Goal: Information Seeking & Learning: Learn about a topic

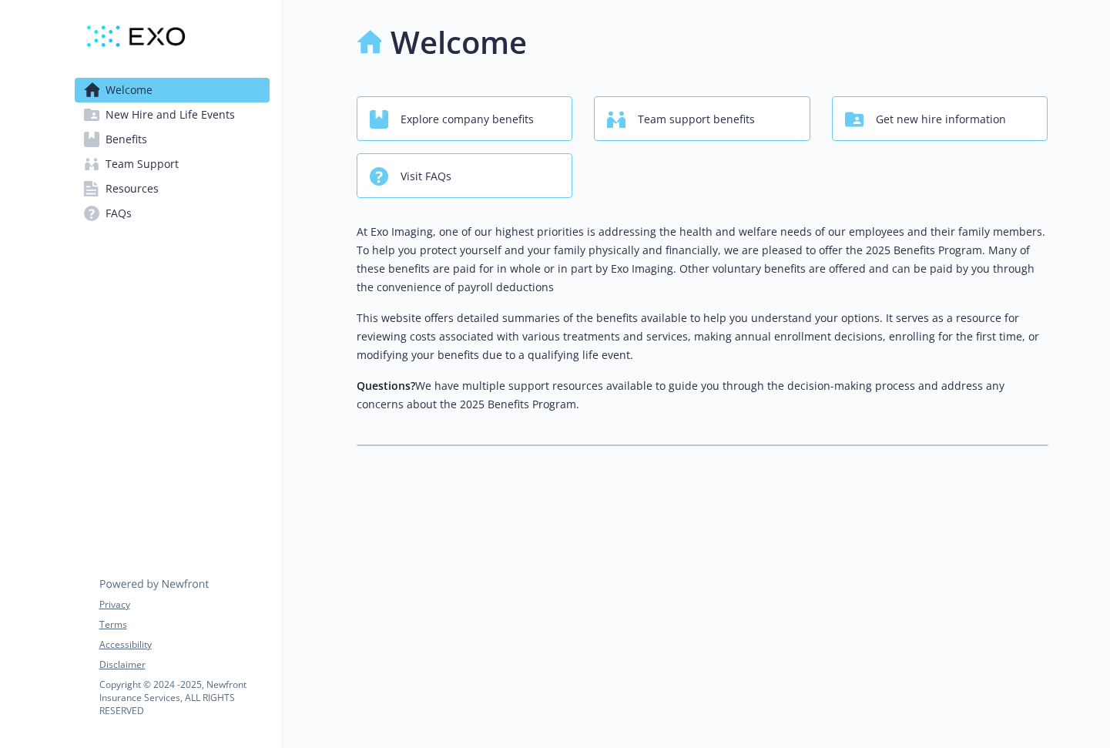
click at [216, 139] on link "Benefits" at bounding box center [172, 139] width 195 height 25
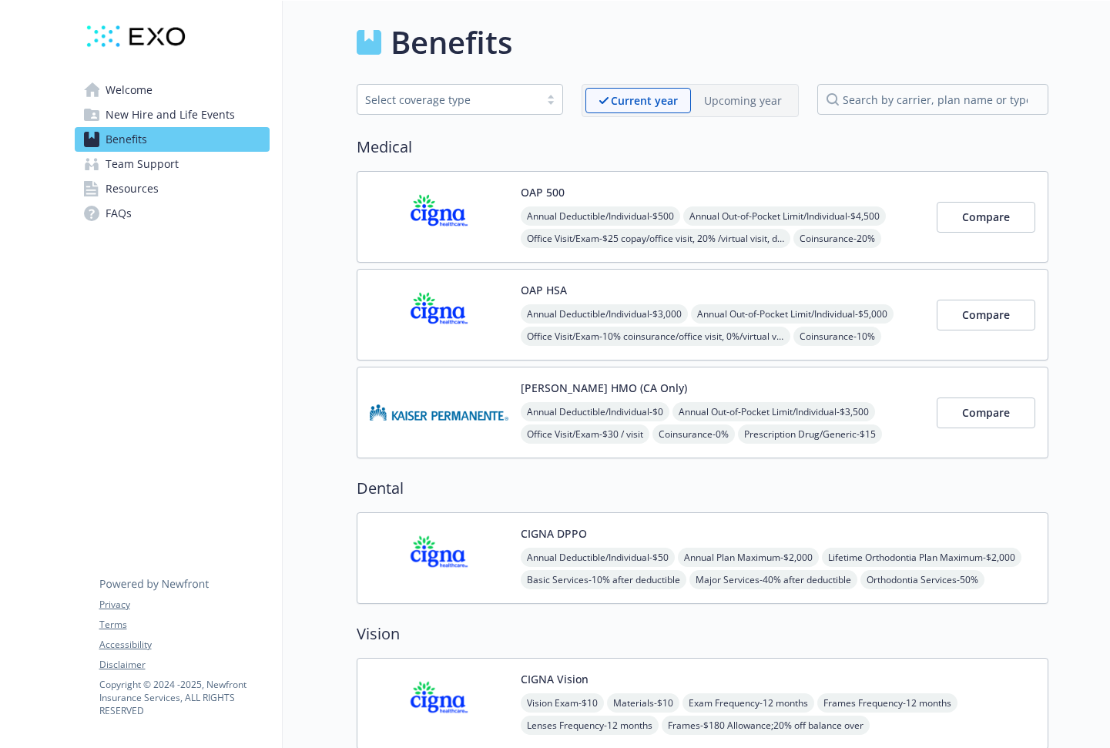
click at [136, 216] on link "FAQs" at bounding box center [172, 213] width 195 height 25
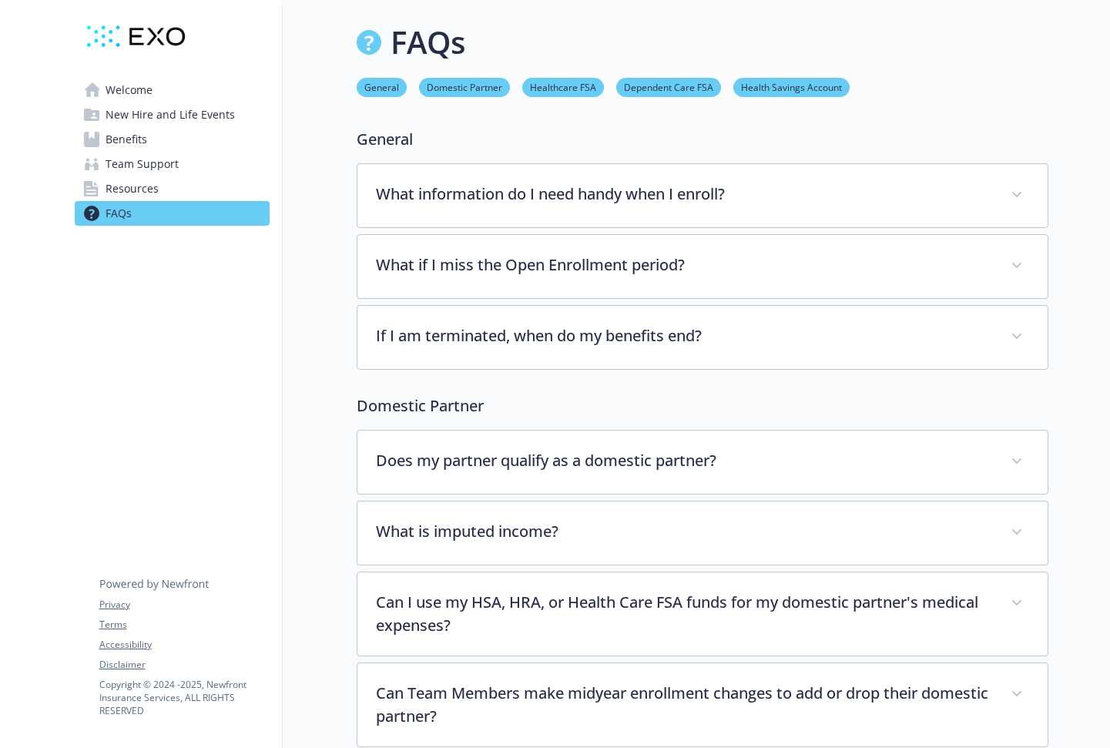
click at [138, 131] on span "Benefits" at bounding box center [127, 139] width 42 height 25
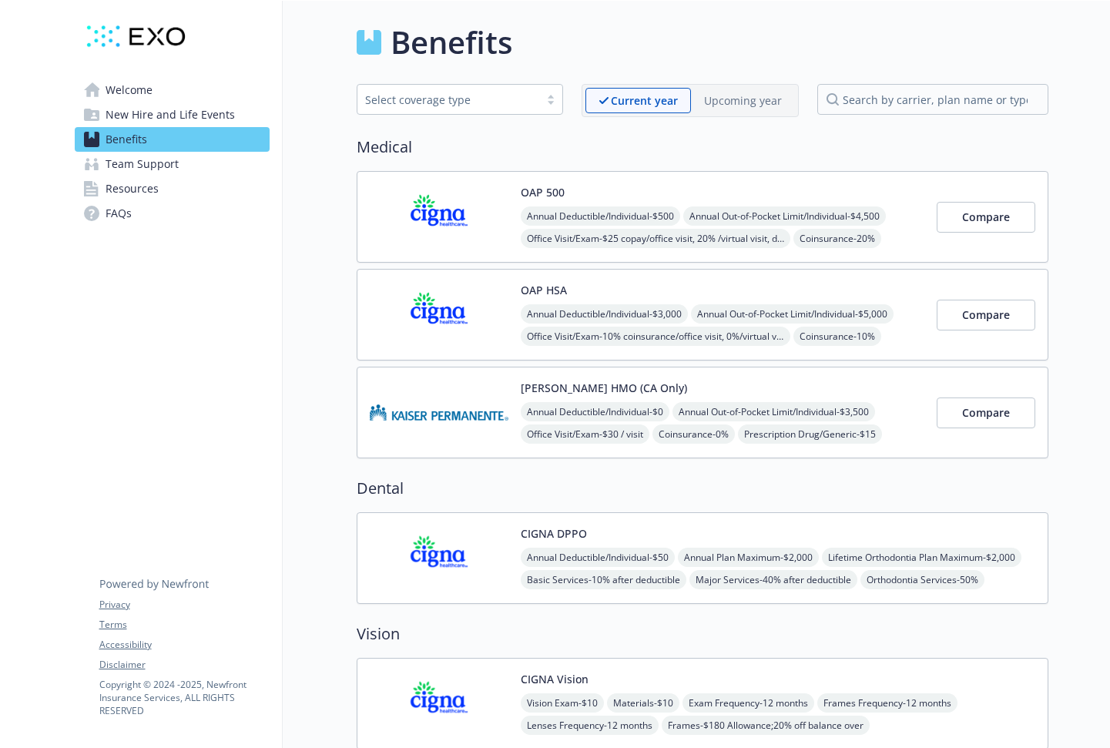
click at [158, 111] on span "New Hire and Life Events" at bounding box center [170, 114] width 129 height 25
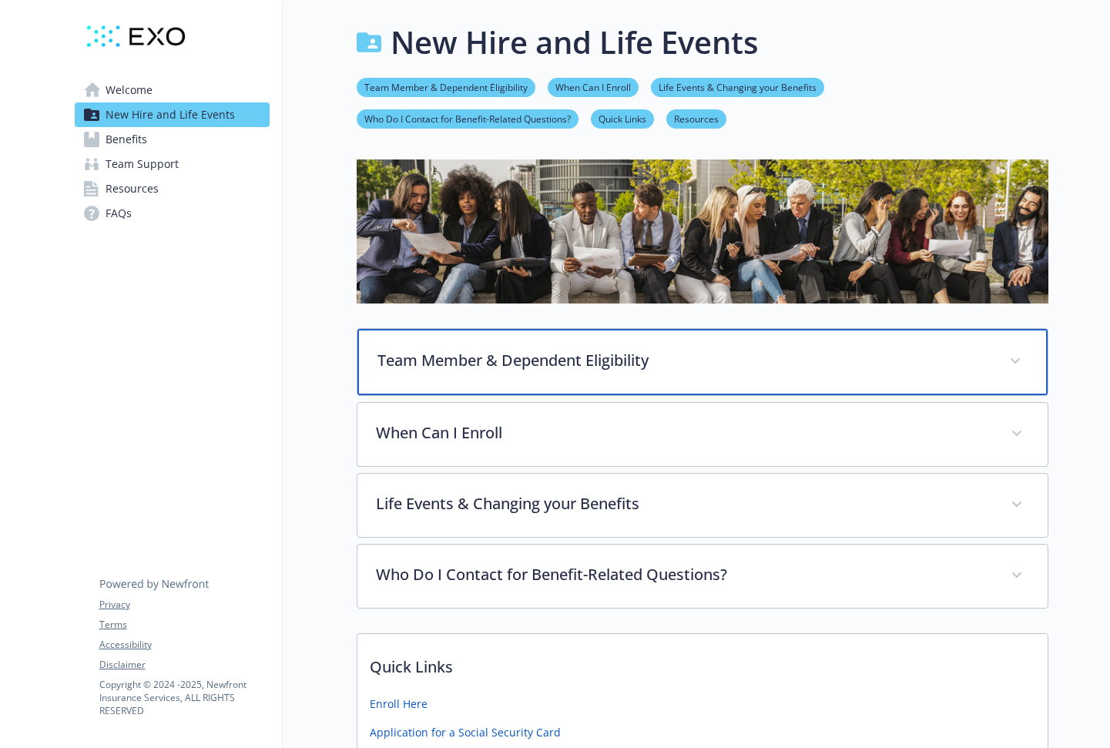
click at [456, 369] on p "Team Member & Dependent Eligibility" at bounding box center [683, 360] width 613 height 23
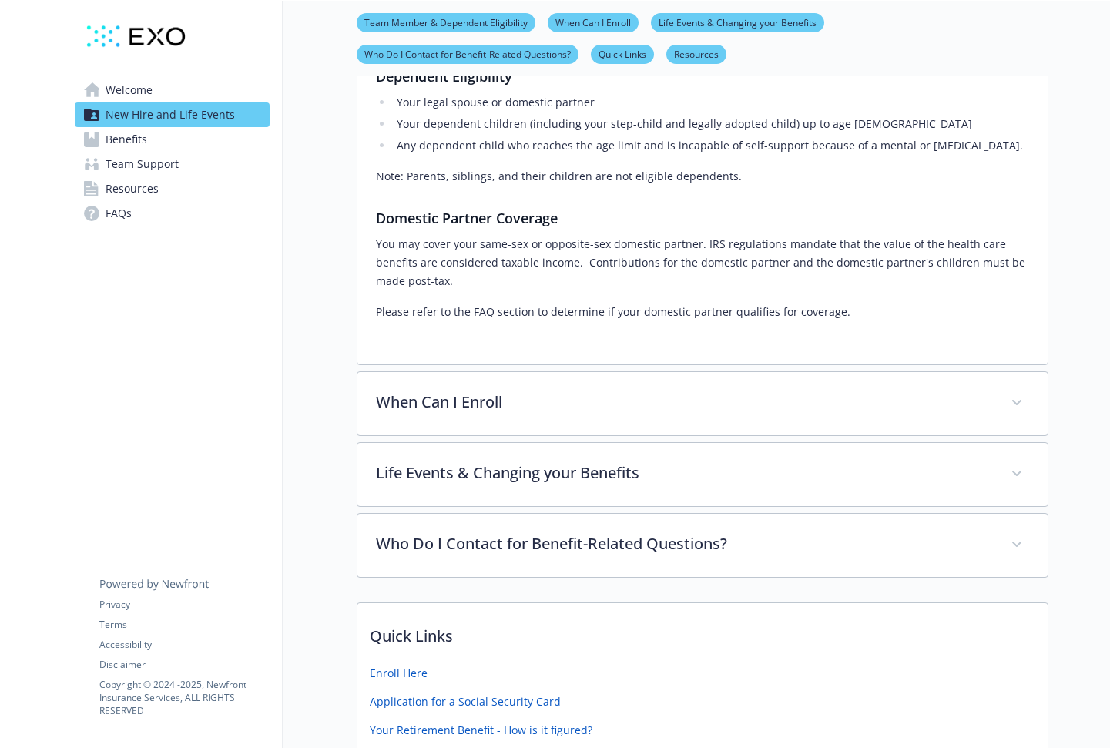
scroll to position [505, 0]
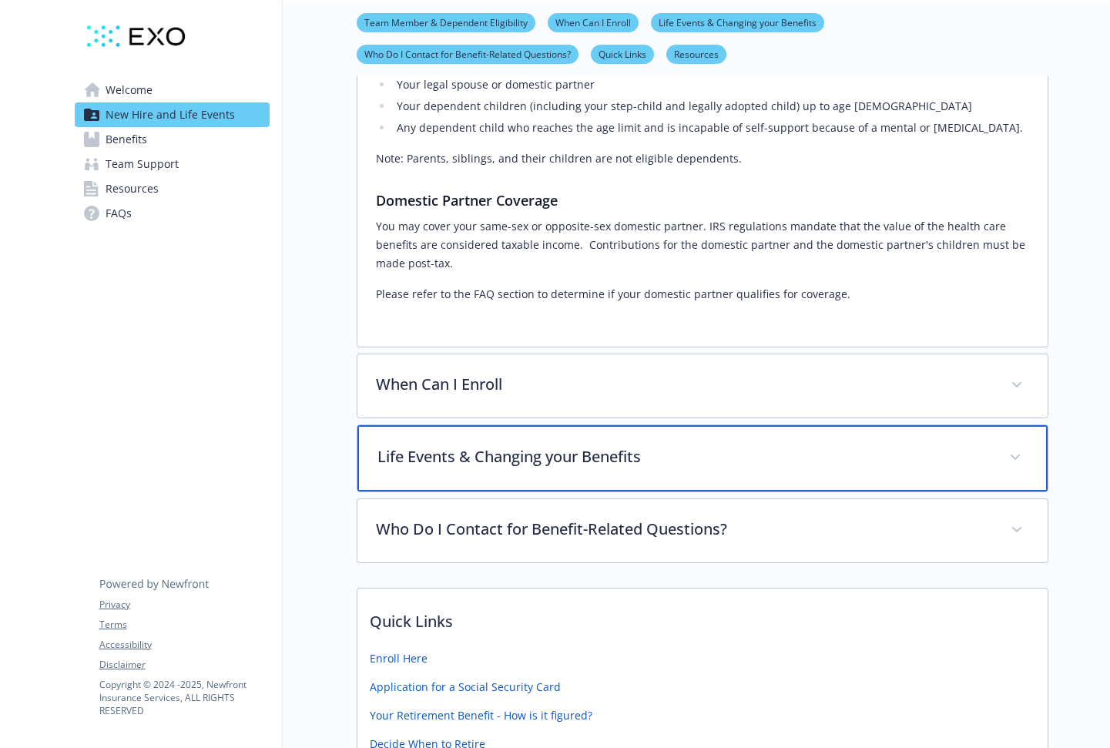
click at [398, 453] on p "Life Events & Changing your Benefits" at bounding box center [683, 456] width 613 height 23
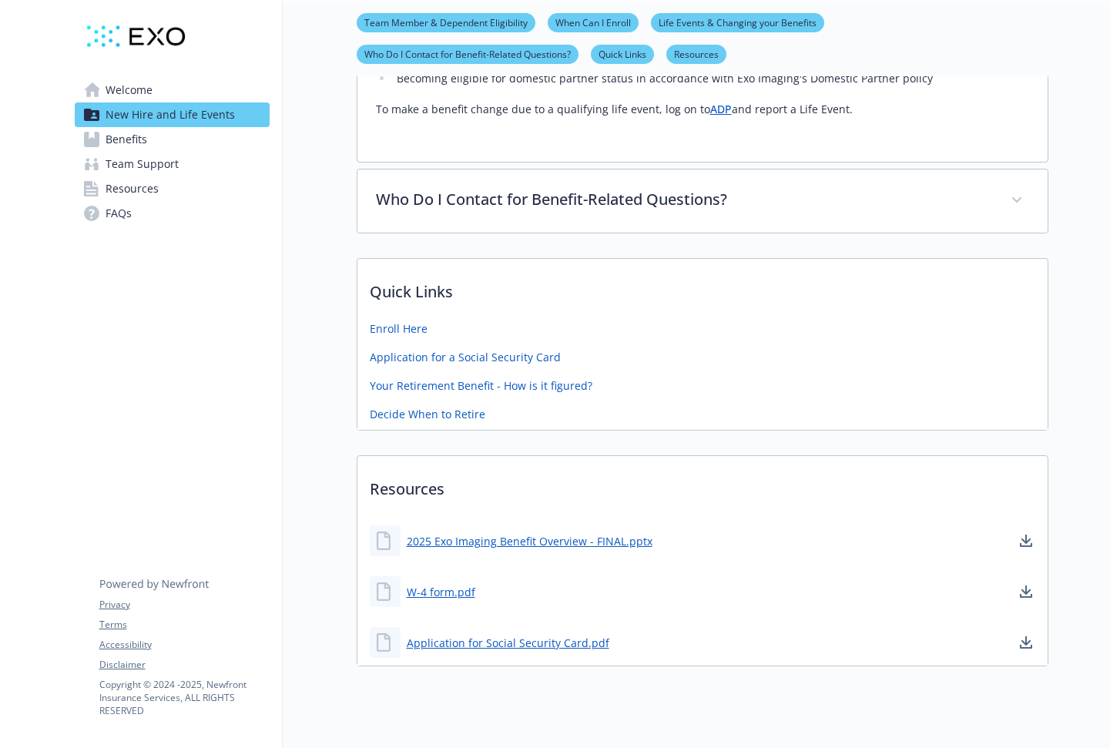
scroll to position [1216, 0]
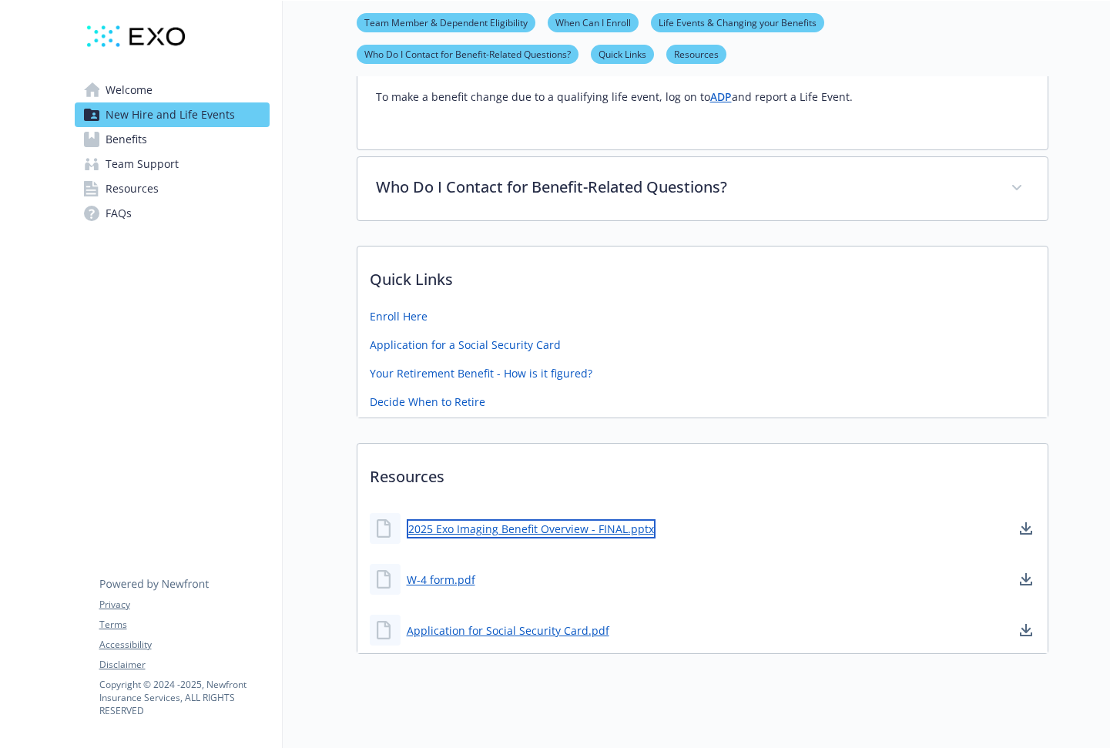
click at [453, 530] on link "2025 Exo Imaging Benefit Overview - FINAL.pptx" at bounding box center [531, 528] width 249 height 19
